Goal: Task Accomplishment & Management: Manage account settings

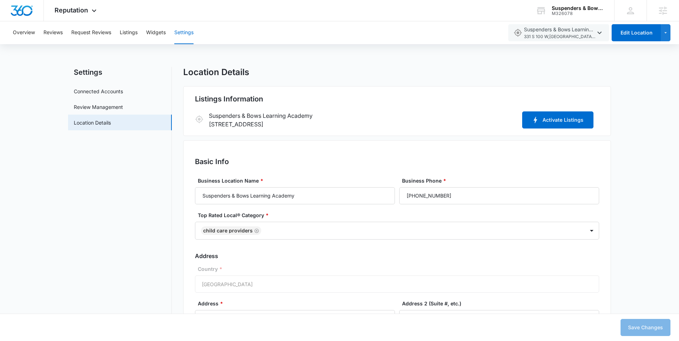
select select "Utah"
